Goal: Task Accomplishment & Management: Use online tool/utility

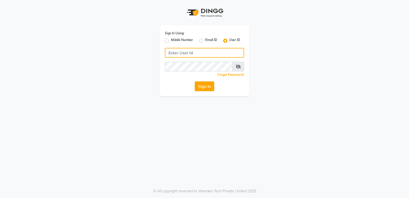
type input "stylishcut"
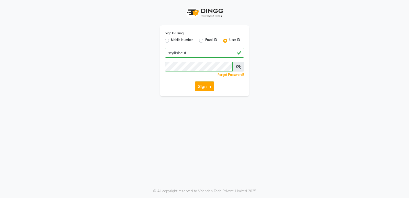
click at [208, 86] on button "Sign In" at bounding box center [204, 86] width 19 height 10
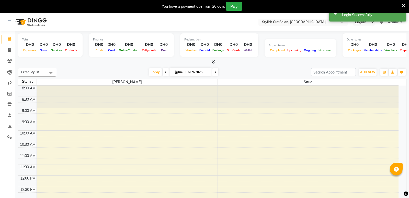
select select "en"
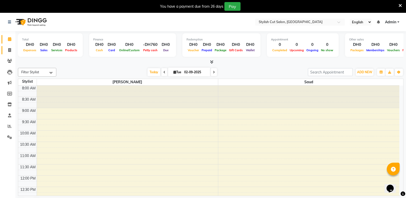
click at [9, 51] on icon at bounding box center [9, 50] width 3 height 4
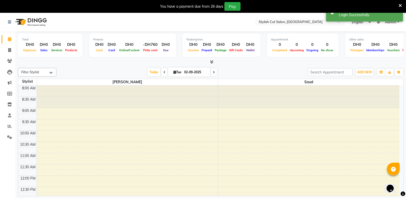
select select "8604"
select select "service"
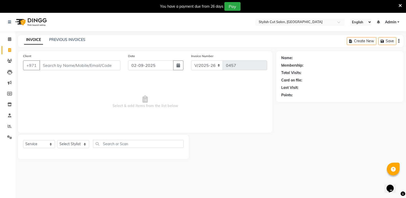
click at [56, 68] on input "Client" at bounding box center [79, 65] width 81 height 10
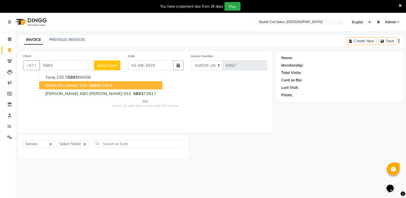
click at [70, 86] on span "[PERSON_NAME] 528" at bounding box center [66, 85] width 42 height 5
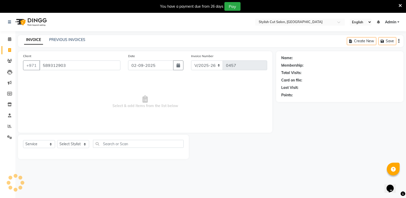
type input "589312903"
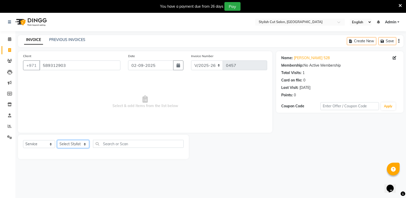
click at [85, 143] on select "Select Stylist Saud [PERSON_NAME]" at bounding box center [73, 144] width 32 height 8
select select "85849"
click at [57, 140] on select "Select Stylist Saud [PERSON_NAME]" at bounding box center [73, 144] width 32 height 8
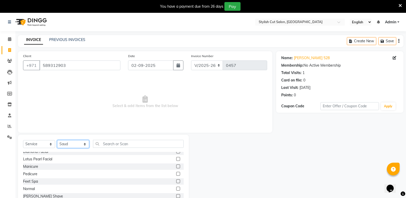
scroll to position [307, 0]
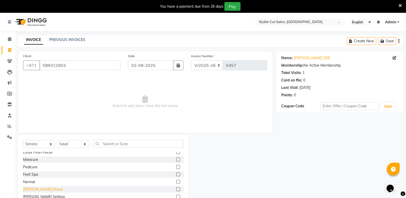
click at [31, 190] on div "[PERSON_NAME] Shave" at bounding box center [43, 189] width 40 height 5
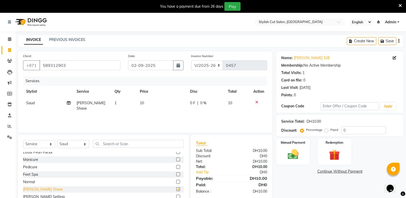
checkbox input "false"
click at [287, 154] on img at bounding box center [292, 154] width 18 height 13
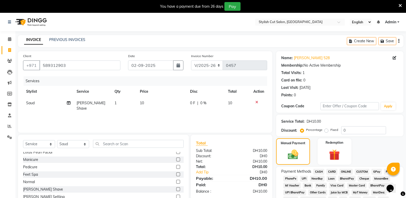
click at [317, 172] on span "CASH" at bounding box center [318, 172] width 11 height 6
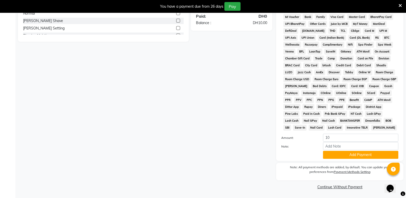
scroll to position [169, 0]
click at [337, 155] on button "Add Payment" at bounding box center [360, 154] width 75 height 8
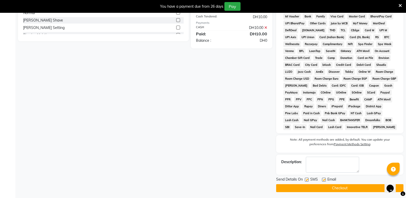
click at [325, 187] on button "Checkout" at bounding box center [339, 188] width 127 height 8
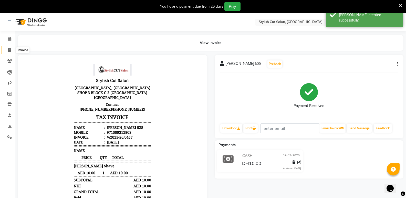
click at [11, 49] on icon at bounding box center [9, 50] width 3 height 4
select select "service"
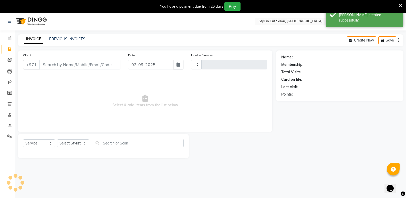
type input "0458"
select select "8604"
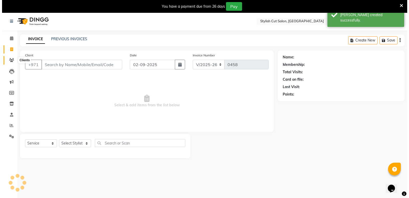
scroll to position [13, 0]
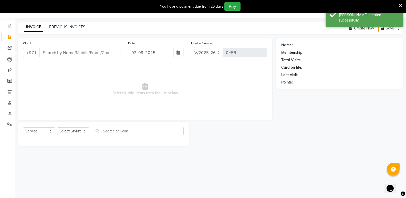
click at [70, 54] on input "Client" at bounding box center [79, 53] width 81 height 10
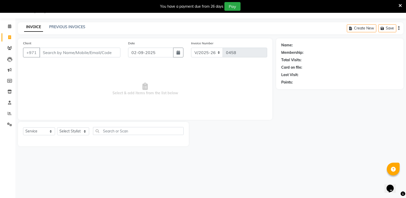
click at [72, 54] on input "Client" at bounding box center [79, 53] width 81 height 10
type input "67111"
click at [101, 53] on span "Add Client" at bounding box center [107, 52] width 20 height 5
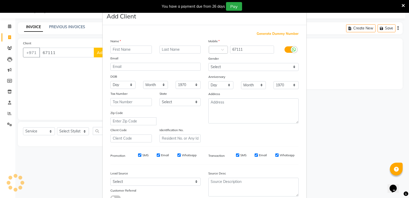
click at [123, 50] on input "text" at bounding box center [131, 50] width 41 height 8
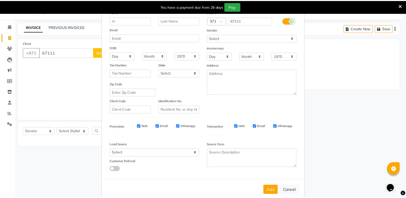
scroll to position [38, 0]
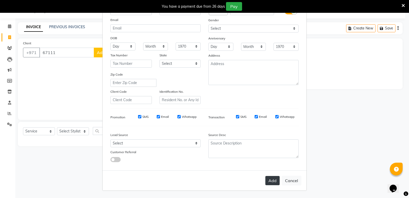
type input "rt"
click at [267, 180] on button "Add" at bounding box center [273, 180] width 14 height 9
select select
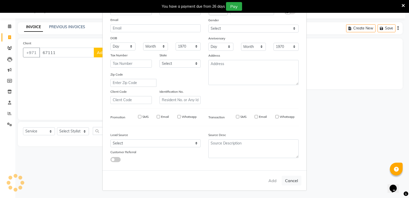
select select
checkbox input "false"
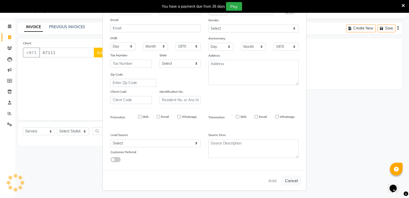
checkbox input "false"
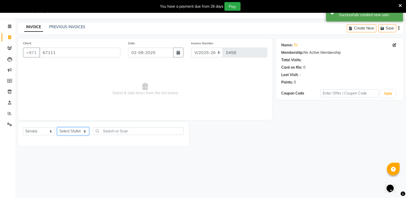
click at [84, 132] on select "Select Stylist Saud [PERSON_NAME]" at bounding box center [73, 131] width 32 height 8
select select "85848"
click at [57, 127] on select "Select Stylist Saud [PERSON_NAME]" at bounding box center [73, 131] width 32 height 8
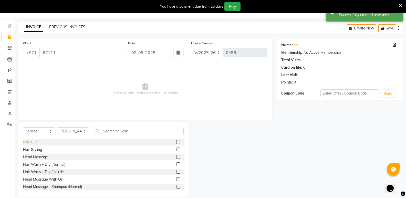
click at [30, 141] on div "Hair Cut" at bounding box center [30, 141] width 14 height 5
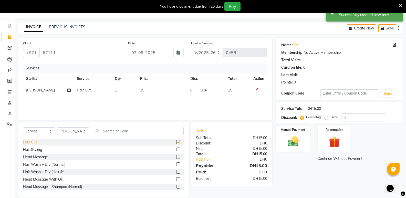
checkbox input "false"
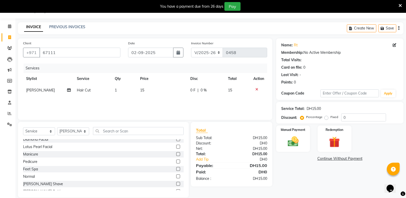
scroll to position [307, 0]
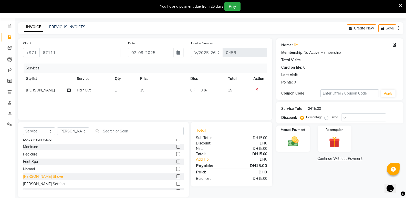
click at [33, 178] on div "[PERSON_NAME] Shave" at bounding box center [43, 176] width 40 height 5
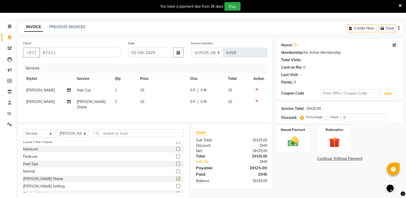
checkbox input "false"
click at [330, 118] on label "Fixed" at bounding box center [334, 117] width 8 height 5
click at [326, 118] on input "Fixed" at bounding box center [327, 117] width 4 height 4
radio input "true"
click at [355, 116] on input "0" at bounding box center [363, 117] width 45 height 8
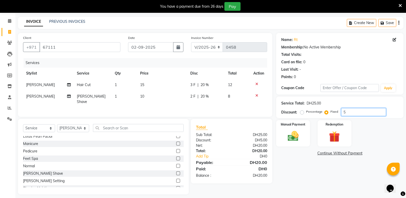
scroll to position [21, 0]
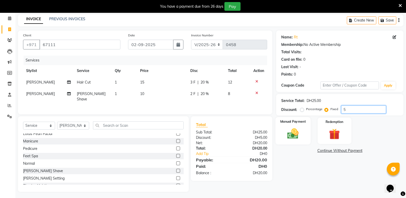
type input "5"
click at [290, 135] on img at bounding box center [292, 133] width 18 height 13
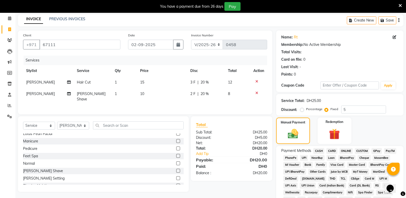
click at [318, 149] on span "CASH" at bounding box center [318, 151] width 11 height 6
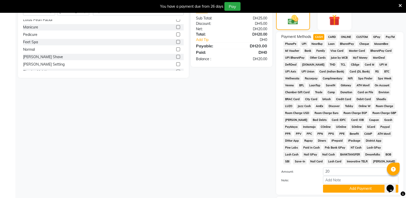
scroll to position [169, 0]
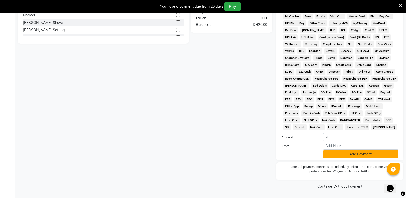
click at [340, 155] on button "Add Payment" at bounding box center [360, 154] width 75 height 8
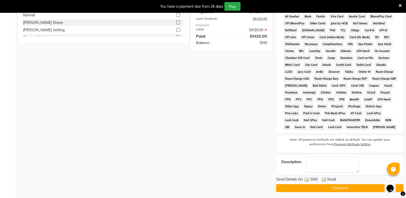
click at [327, 186] on button "Checkout" at bounding box center [339, 188] width 127 height 8
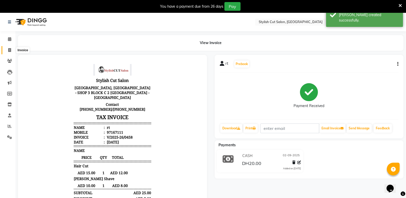
click at [9, 48] on icon at bounding box center [9, 50] width 3 height 4
select select "service"
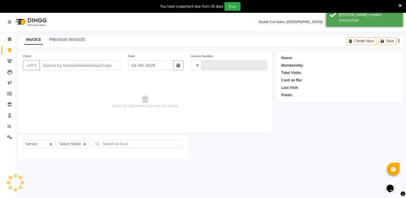
scroll to position [13, 0]
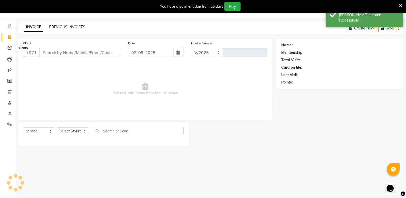
select select "8604"
type input "0459"
